Goal: Task Accomplishment & Management: Use online tool/utility

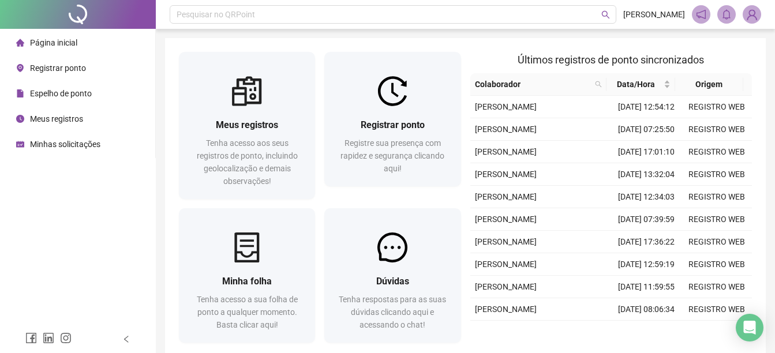
click at [48, 69] on span "Registrar ponto" at bounding box center [58, 67] width 56 height 9
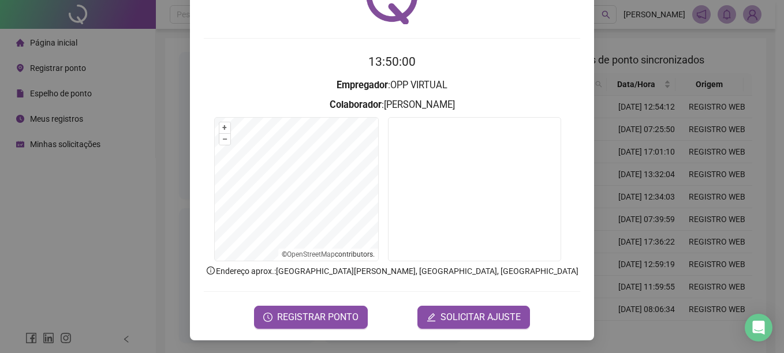
scroll to position [72, 0]
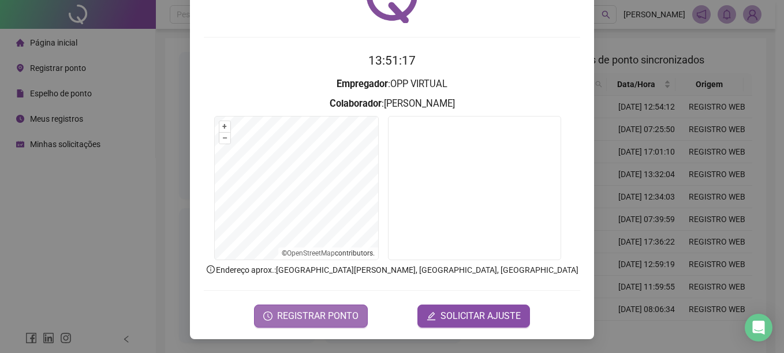
click at [318, 317] on span "REGISTRAR PONTO" at bounding box center [317, 316] width 81 height 14
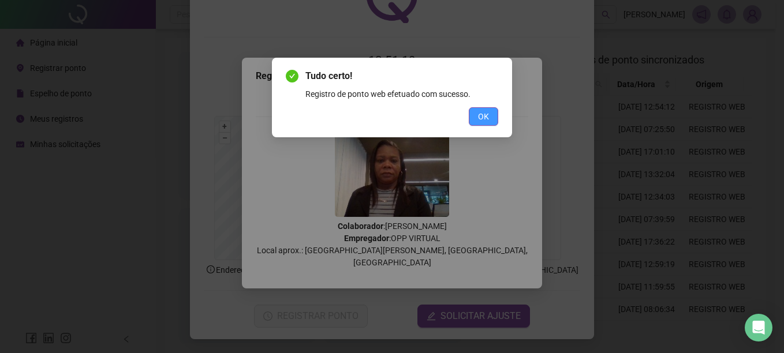
click at [488, 118] on span "OK" at bounding box center [483, 116] width 11 height 13
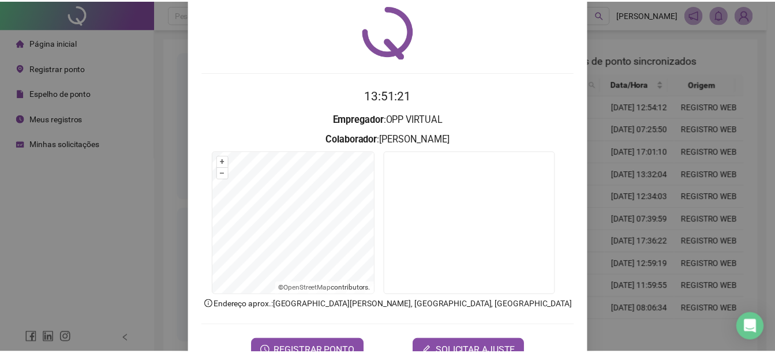
scroll to position [0, 0]
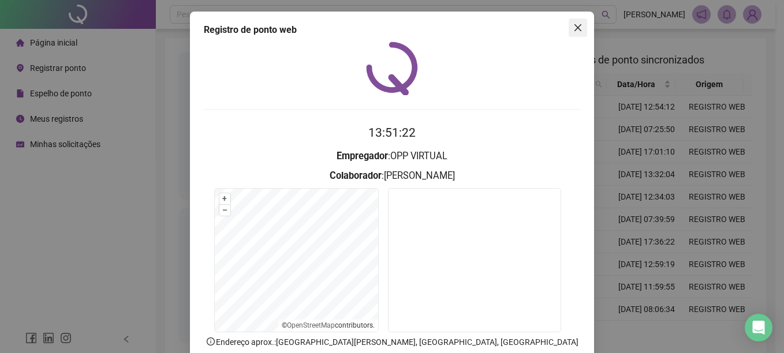
click at [577, 27] on icon "close" at bounding box center [577, 27] width 9 height 9
